Goal: Information Seeking & Learning: Understand process/instructions

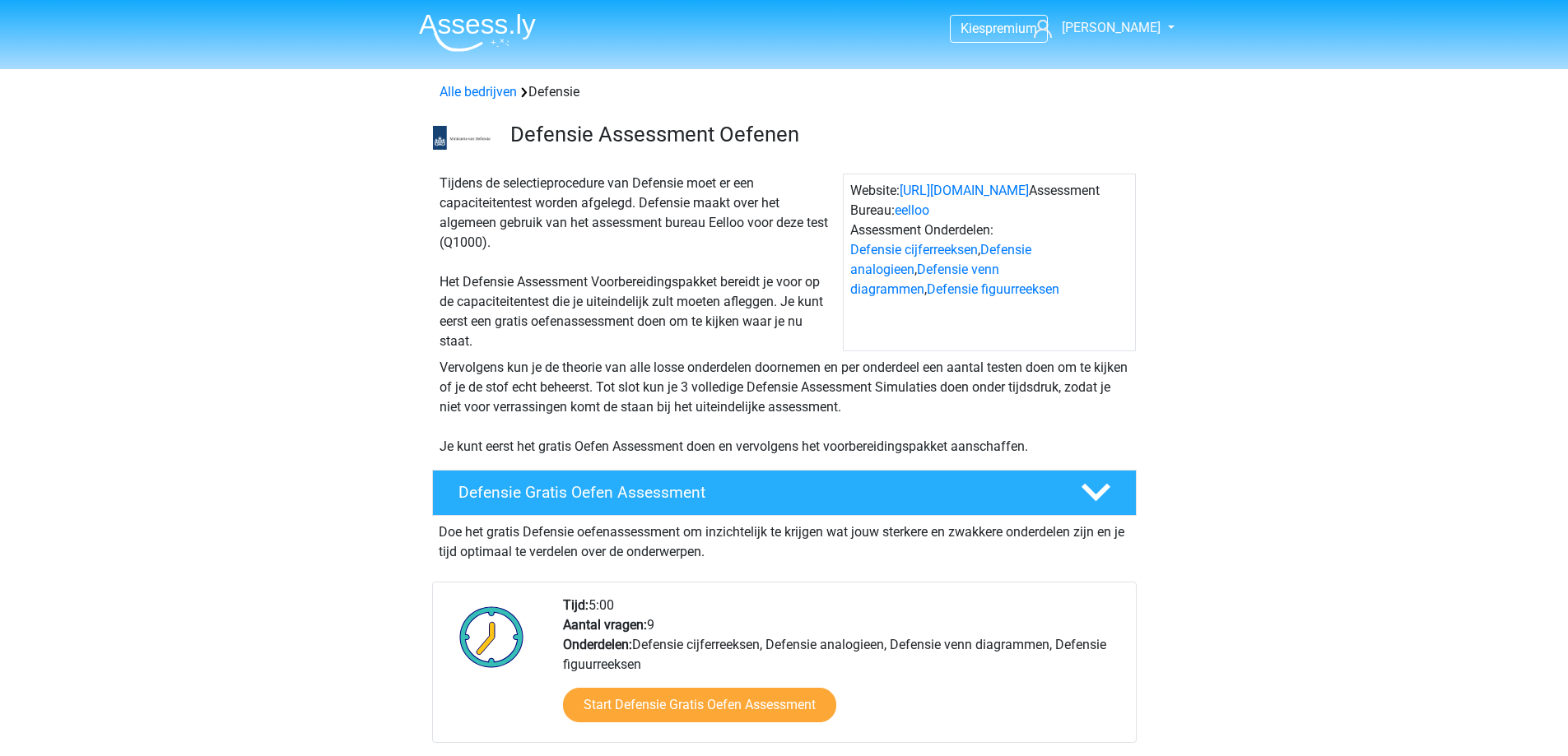
click at [462, 31] on img at bounding box center [477, 32] width 117 height 39
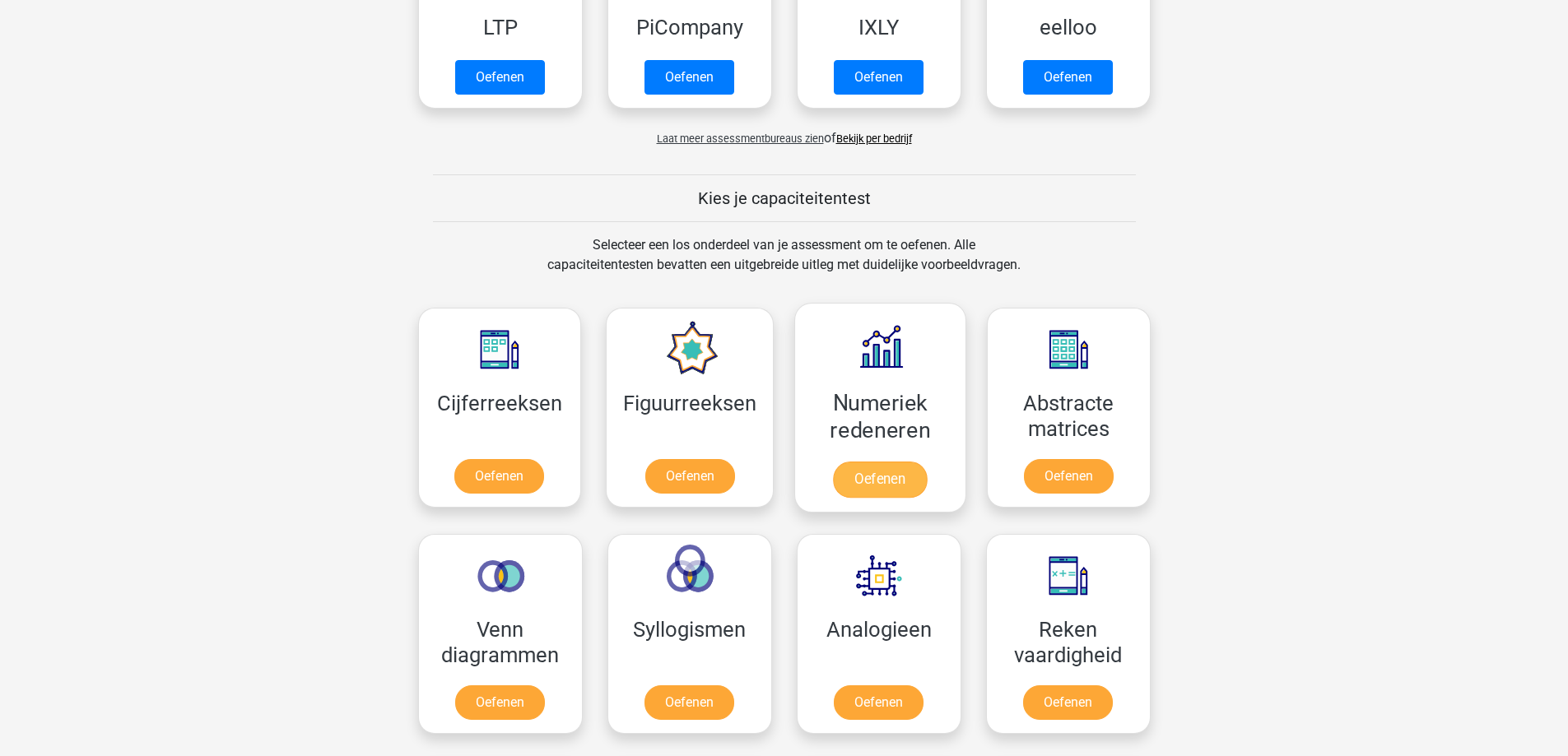
scroll to position [494, 0]
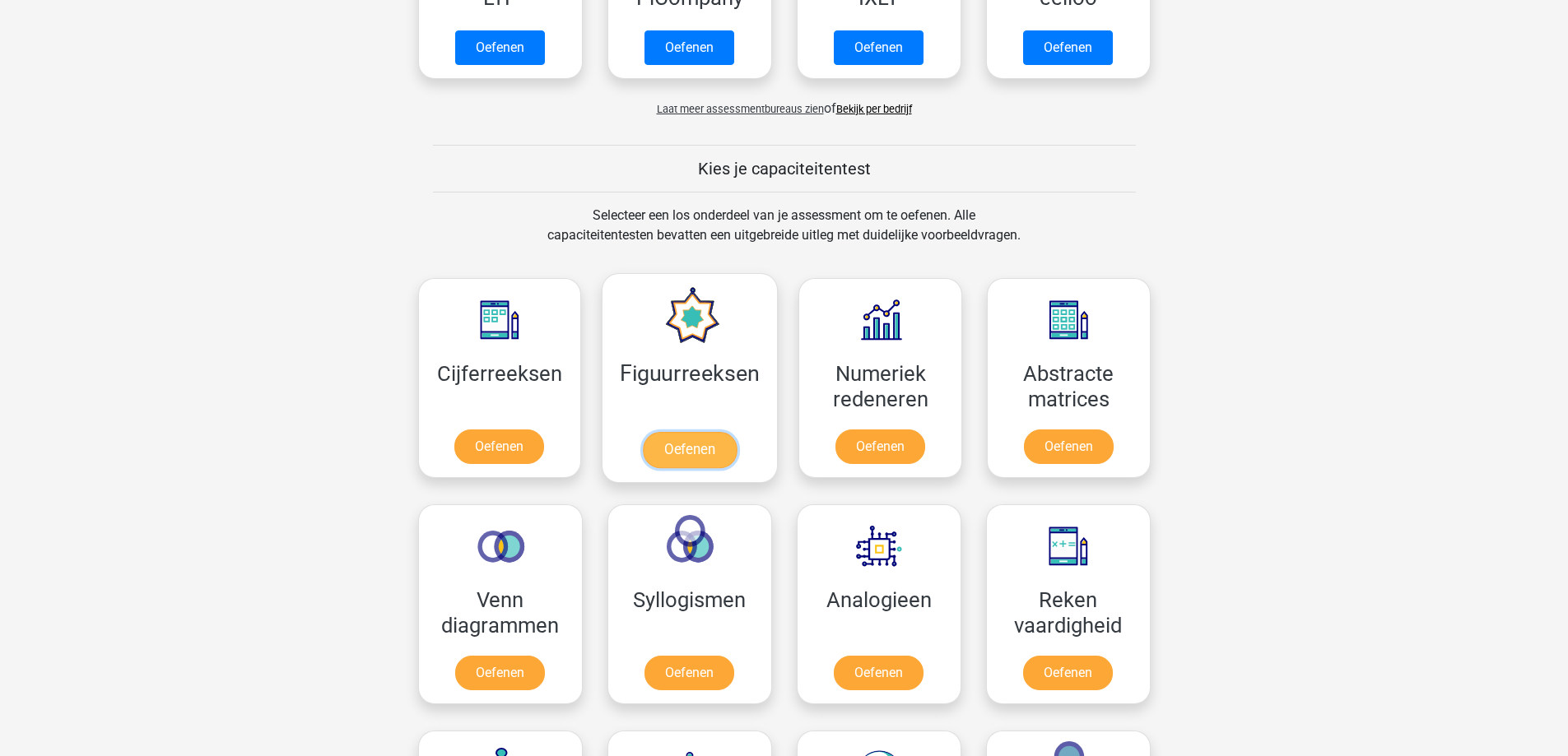
click at [690, 442] on link "Oefenen" at bounding box center [690, 450] width 94 height 36
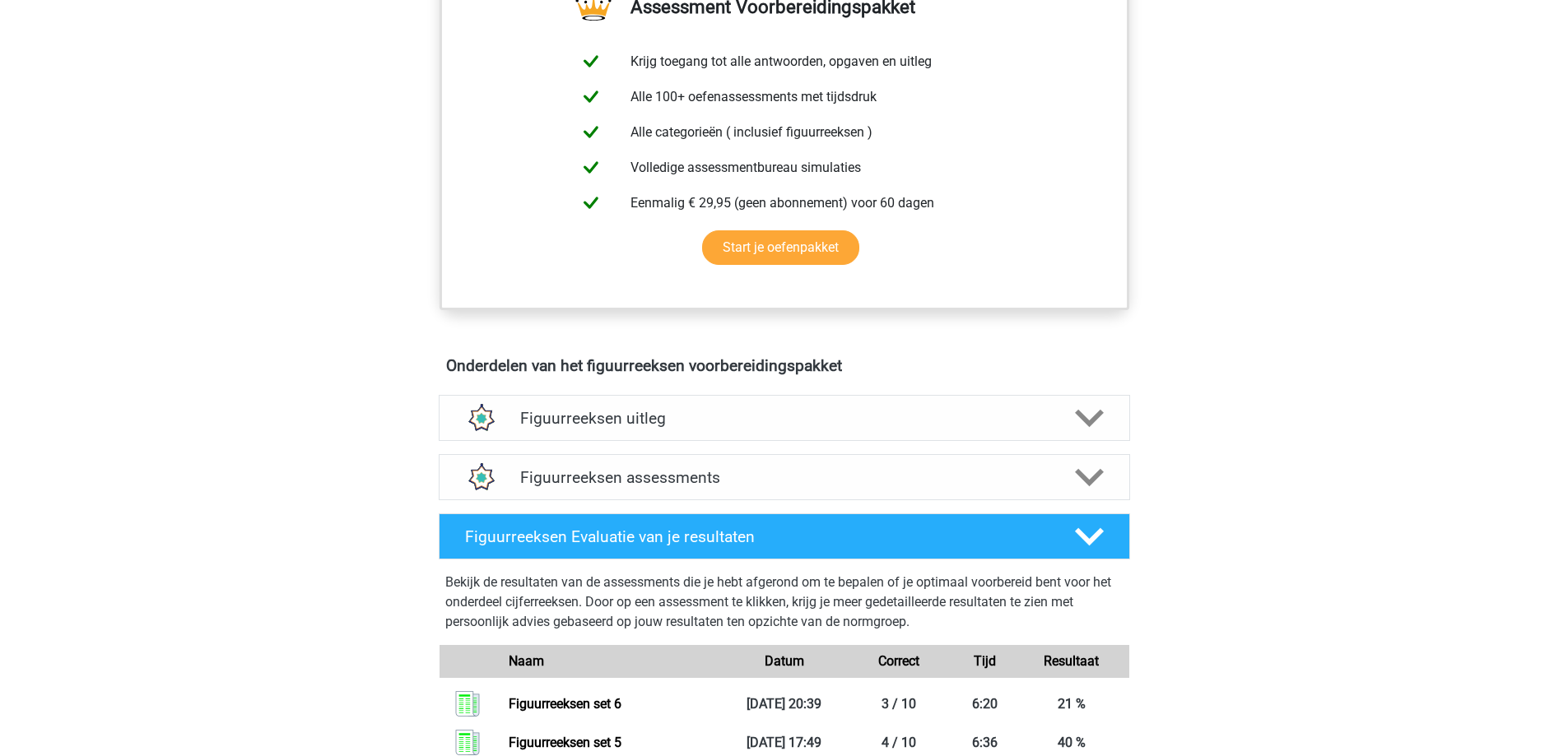
scroll to position [658, 0]
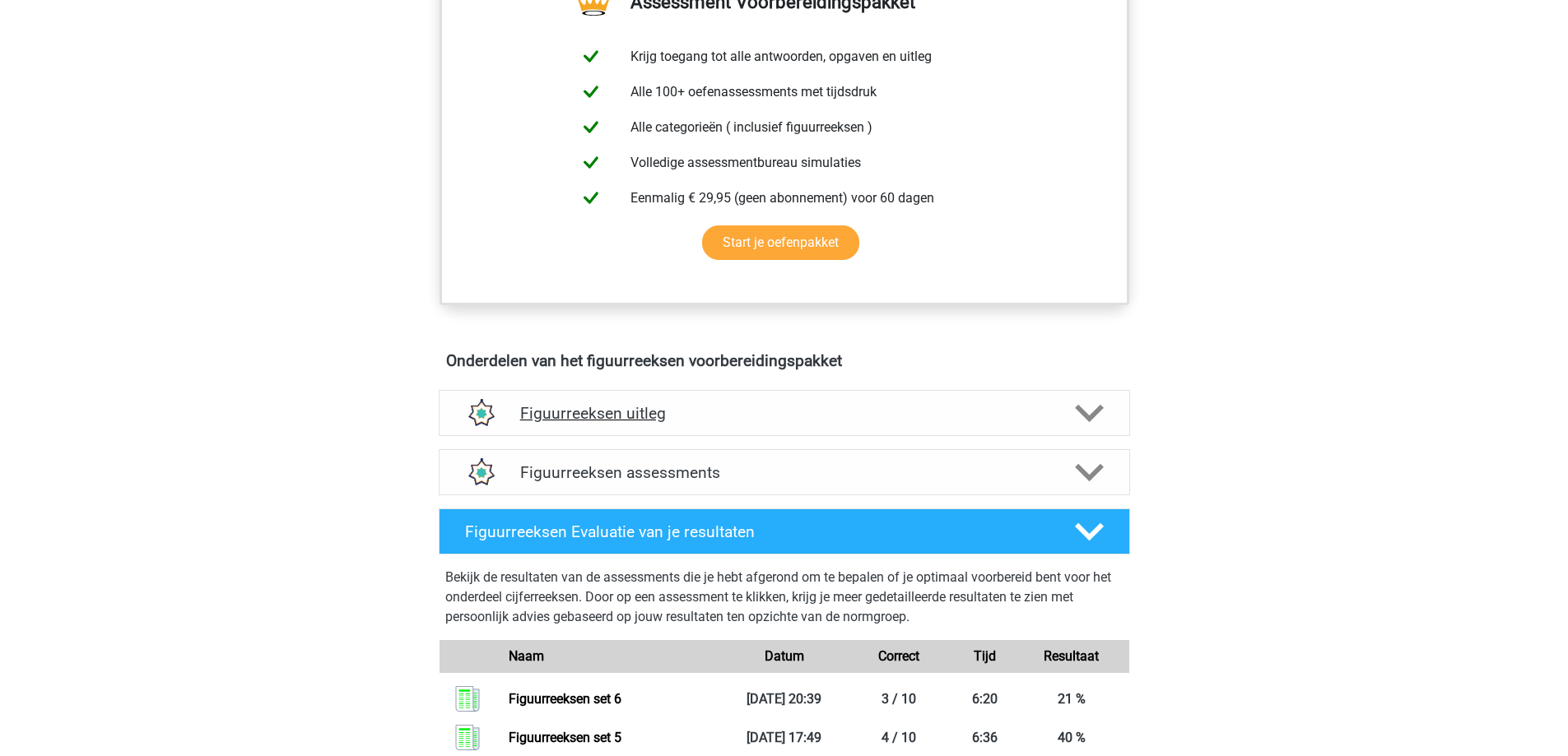
click at [807, 409] on h4 "Figuurreeksen uitleg" at bounding box center [784, 413] width 528 height 19
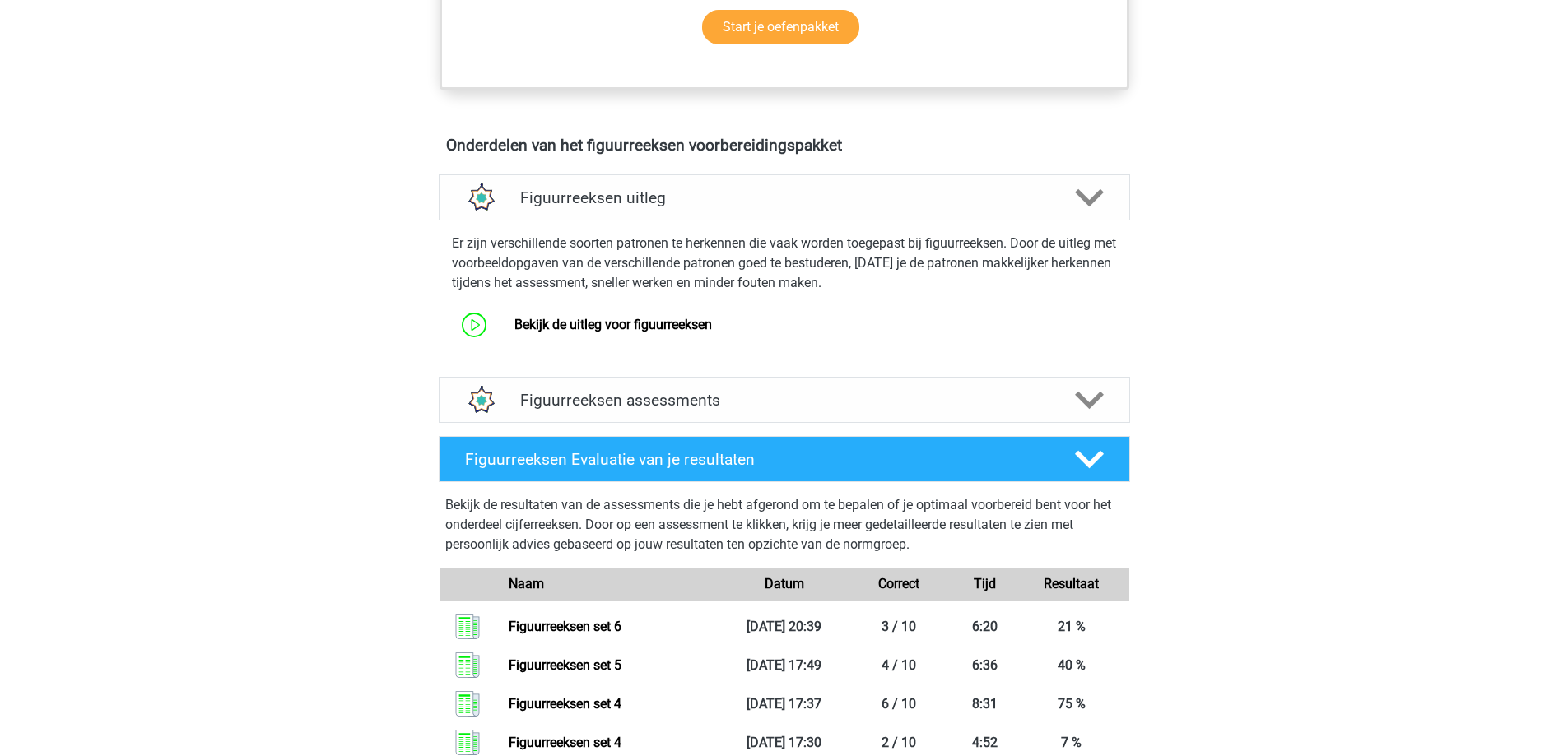
scroll to position [987, 0]
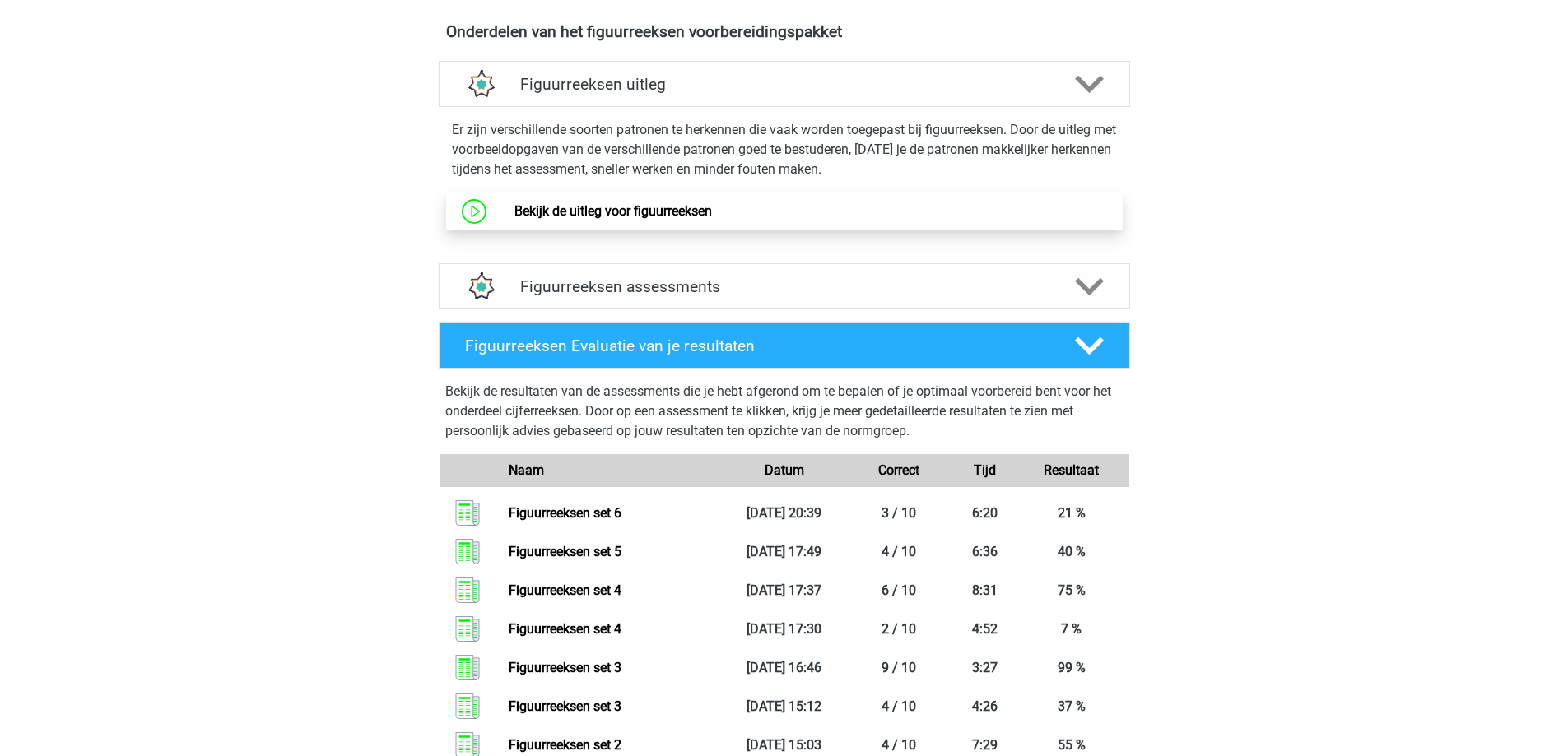
click at [572, 206] on link "Bekijk de uitleg voor figuurreeksen" at bounding box center [613, 210] width 197 height 16
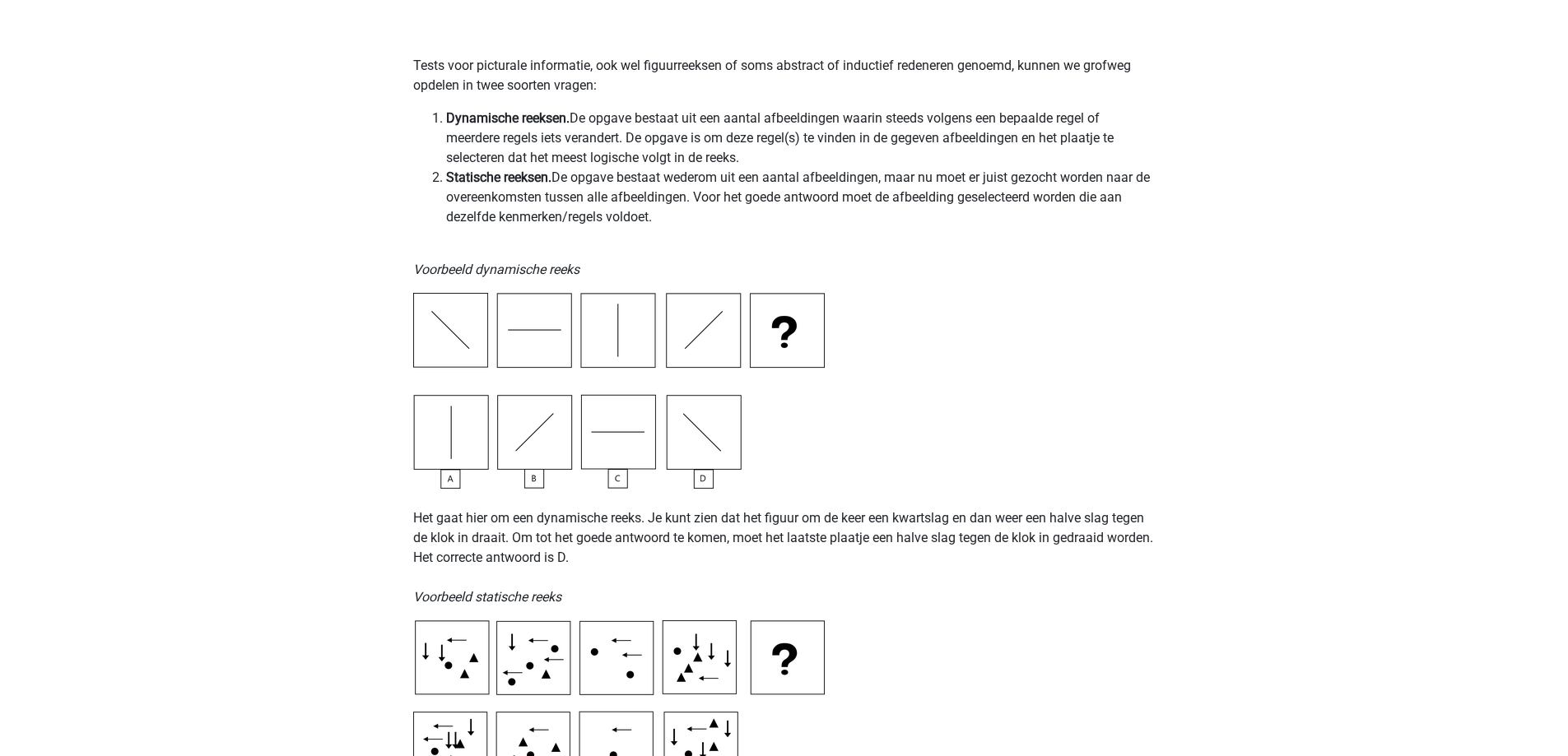
scroll to position [329, 0]
